Goal: Use online tool/utility: Utilize a website feature to perform a specific function

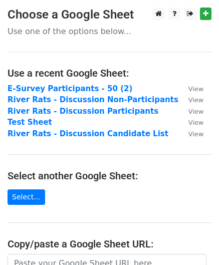
scroll to position [94, 0]
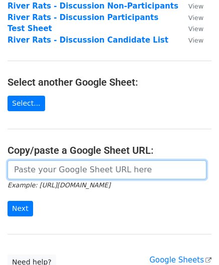
click at [23, 169] on input "url" at bounding box center [107, 169] width 199 height 19
paste input "[URL][DOMAIN_NAME]"
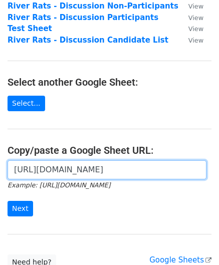
scroll to position [0, 219]
type input "[URL][DOMAIN_NAME]"
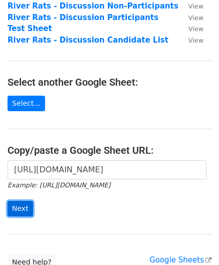
click at [26, 203] on input "Next" at bounding box center [21, 209] width 26 height 16
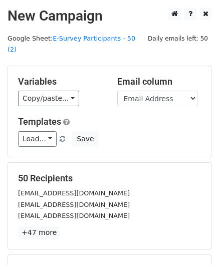
scroll to position [122, 0]
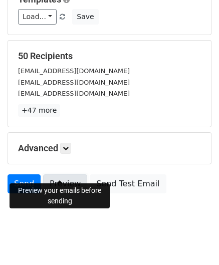
click at [58, 177] on link "Preview" at bounding box center [65, 183] width 44 height 19
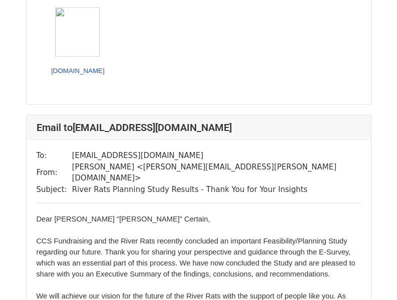
scroll to position [586, 0]
